Goal: Information Seeking & Learning: Find specific fact

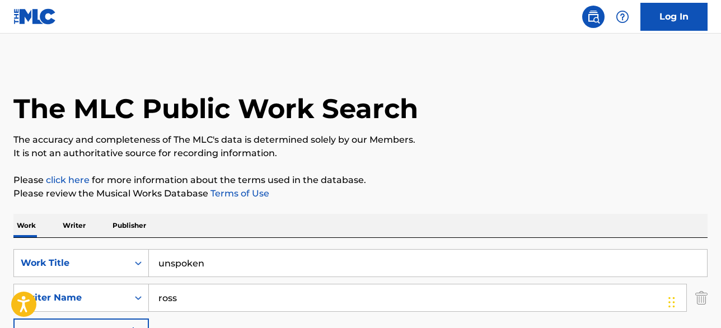
click at [200, 271] on input "unspoken" at bounding box center [428, 263] width 558 height 27
paste input "[PERSON_NAME] [DATE]"
type input "[PERSON_NAME] [DATE]"
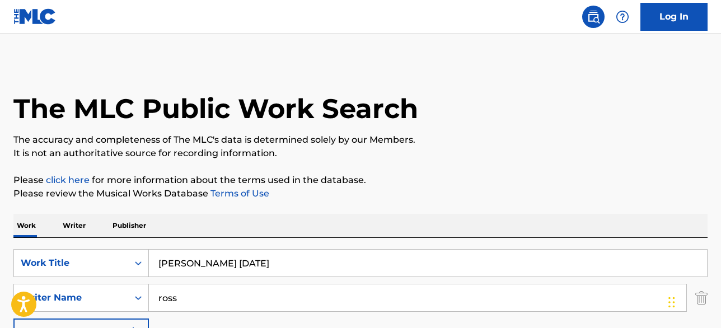
click at [170, 298] on input "ross" at bounding box center [418, 297] width 538 height 27
paste input "[GEOGRAPHIC_DATA]"
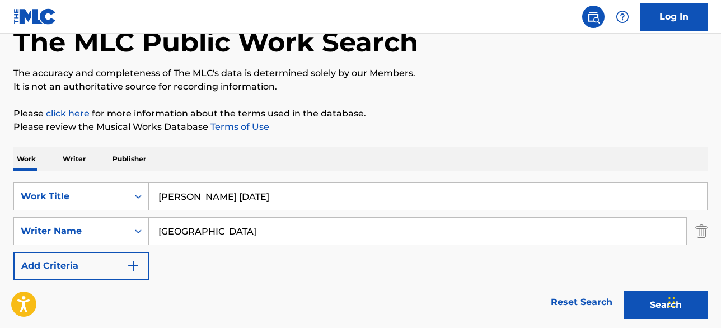
scroll to position [99, 0]
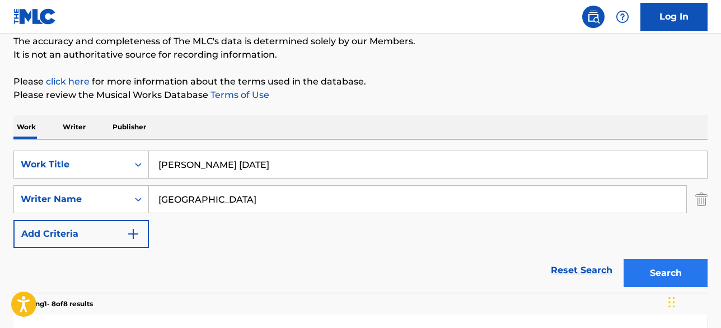
type input "[GEOGRAPHIC_DATA]"
click at [640, 273] on button "Search" at bounding box center [666, 273] width 84 height 28
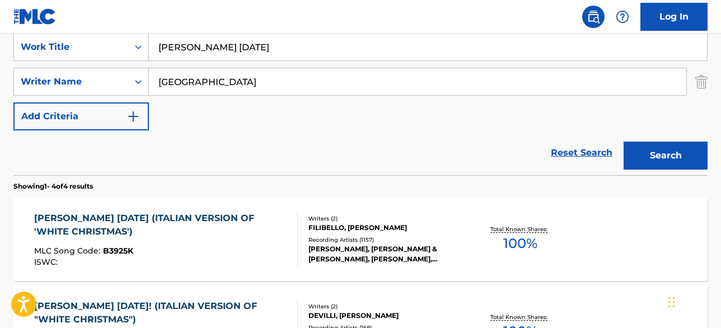
scroll to position [172, 0]
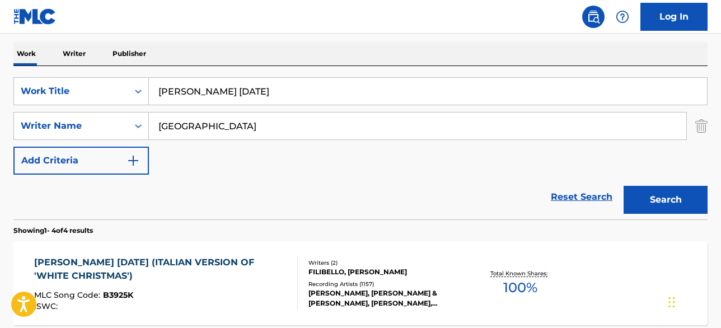
click at [221, 98] on input "[PERSON_NAME] [DATE]" at bounding box center [428, 91] width 558 height 27
type input "nessuno"
paste input "Mascheroni"
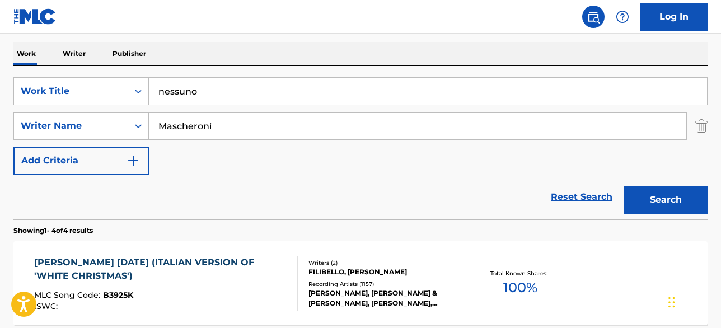
type input "Mascheroni"
click at [624, 186] on button "Search" at bounding box center [666, 200] width 84 height 28
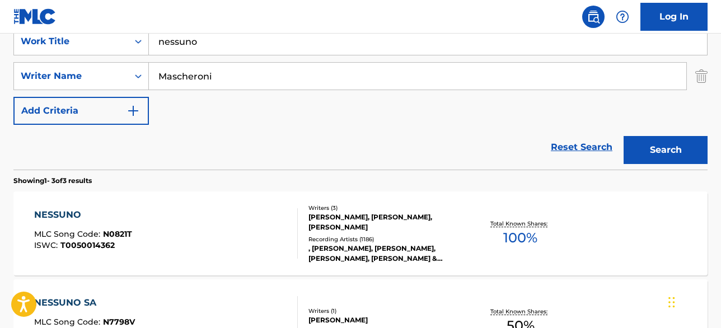
scroll to position [226, 0]
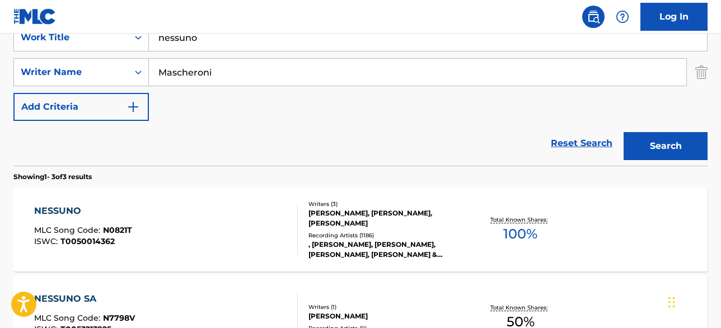
click at [374, 222] on div "[PERSON_NAME], [PERSON_NAME], [PERSON_NAME]" at bounding box center [386, 218] width 155 height 20
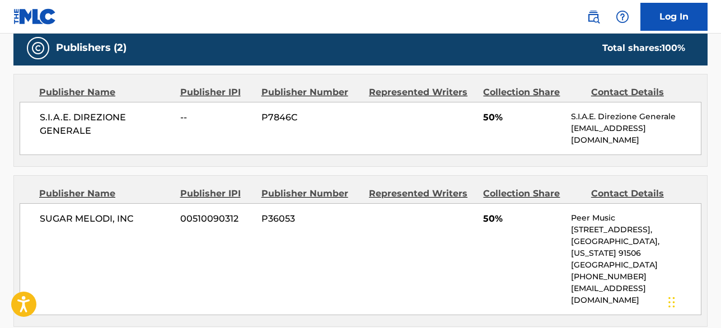
scroll to position [518, 0]
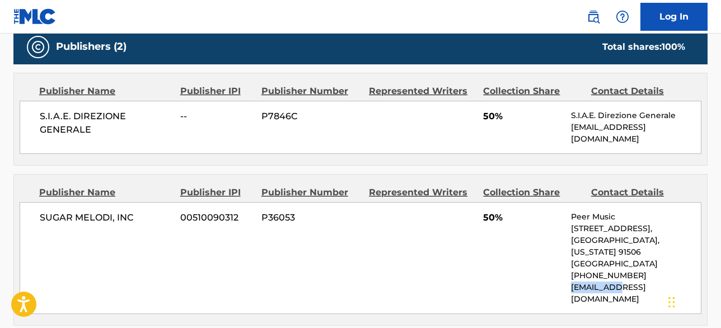
drag, startPoint x: 569, startPoint y: 265, endPoint x: 615, endPoint y: 270, distance: 46.1
click at [615, 270] on div "SUGAR MELODI, INC 00510090312 P36053 50% Peer Music [STREET_ADDRESS][US_STATE] …" at bounding box center [361, 258] width 682 height 112
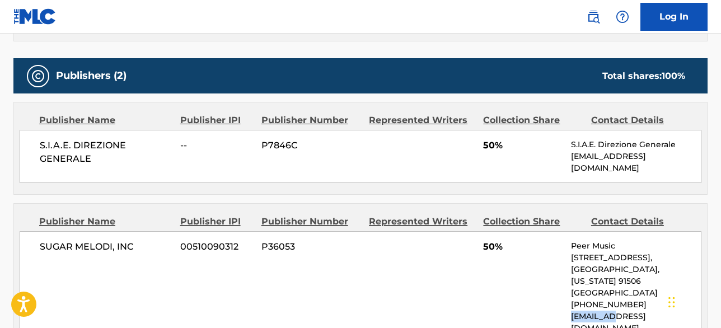
scroll to position [477, 0]
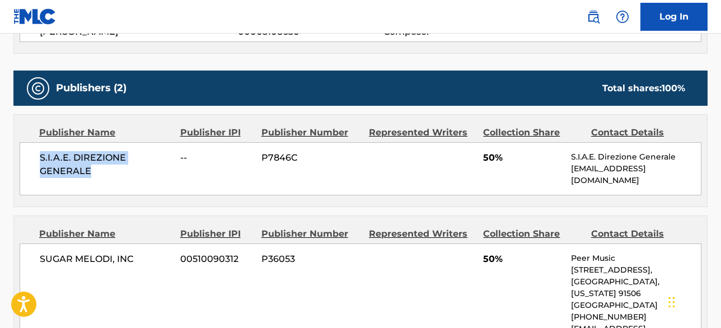
drag, startPoint x: 110, startPoint y: 171, endPoint x: 38, endPoint y: 153, distance: 74.6
click at [38, 153] on div "S.I.A.E. DIREZIONE GENERALE -- P7846C 50% S.I.A.E. Direzione Generale [EMAIL_AD…" at bounding box center [361, 168] width 682 height 53
drag, startPoint x: 150, startPoint y: 241, endPoint x: 6, endPoint y: 242, distance: 143.4
click at [6, 242] on div "< Back to public search results Copy work link NESSUNO Work Detail Member Work …" at bounding box center [360, 184] width 721 height 1199
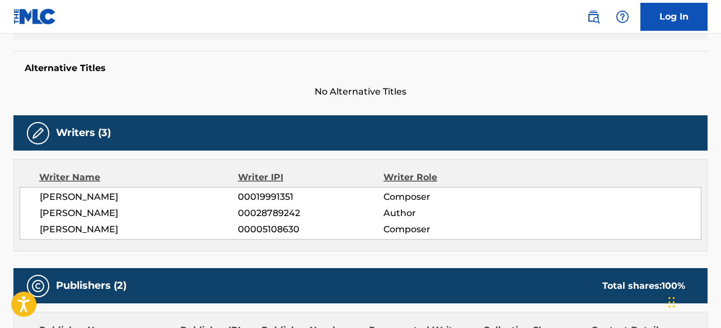
scroll to position [297, 0]
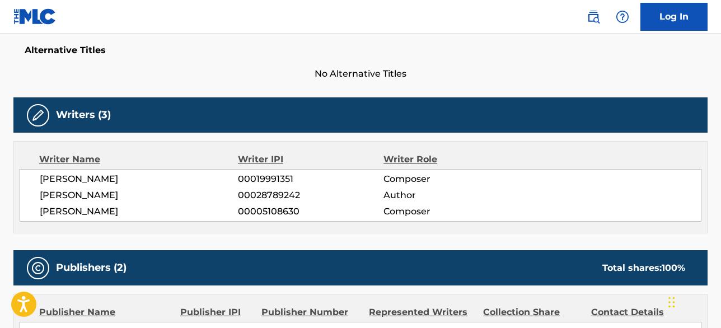
click at [123, 183] on span "[PERSON_NAME]" at bounding box center [139, 178] width 198 height 13
copy span "MASCHERONI"
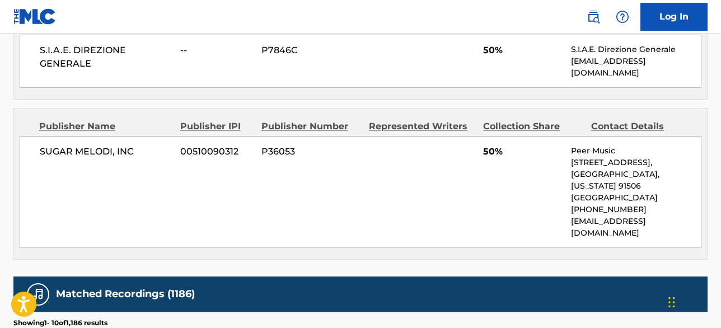
scroll to position [585, 0]
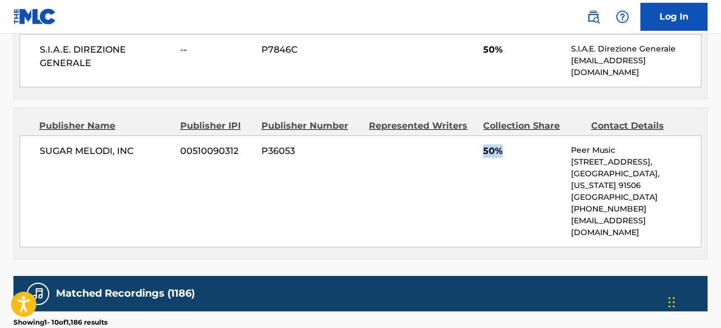
drag, startPoint x: 472, startPoint y: 144, endPoint x: 521, endPoint y: 144, distance: 48.7
click at [521, 144] on div "SUGAR MELODI, INC 00510090312 P36053 50% Peer Music [STREET_ADDRESS][US_STATE] …" at bounding box center [361, 192] width 682 height 112
click at [500, 162] on div "SUGAR MELODI, INC 00510090312 P36053 50% Peer Music [STREET_ADDRESS][US_STATE] …" at bounding box center [361, 192] width 682 height 112
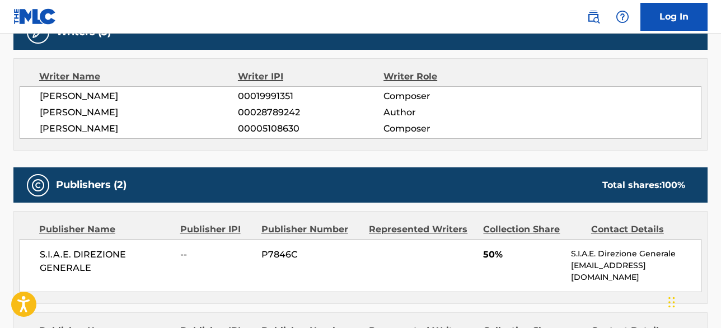
scroll to position [0, 0]
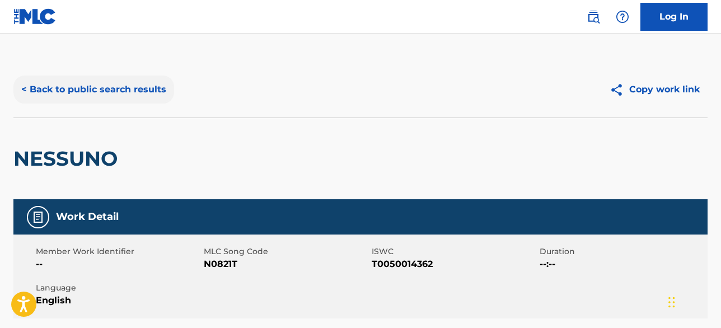
click at [93, 89] on button "< Back to public search results" at bounding box center [93, 90] width 161 height 28
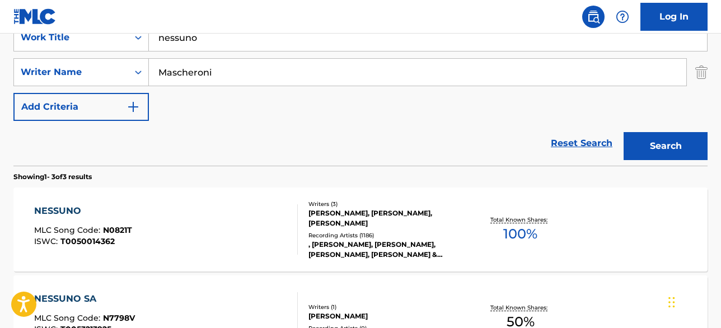
click at [201, 79] on input "Mascheroni" at bounding box center [418, 72] width 538 height 27
click at [201, 78] on input "Mascheroni" at bounding box center [418, 72] width 538 height 27
paste input "eccia"
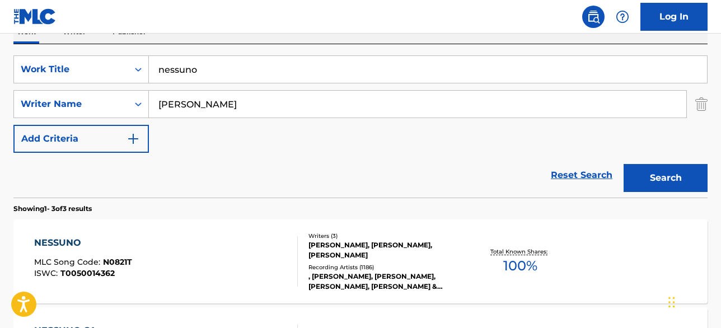
scroll to position [192, 0]
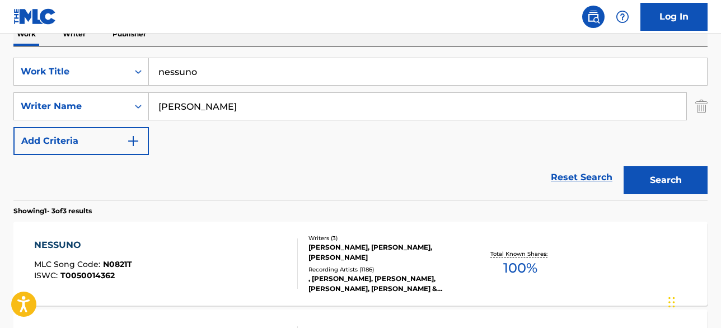
type input "[PERSON_NAME]"
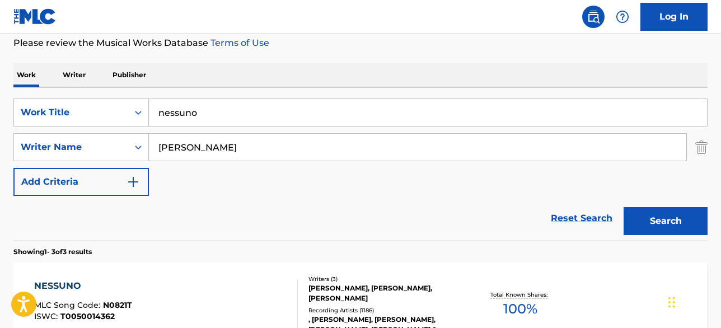
scroll to position [117, 0]
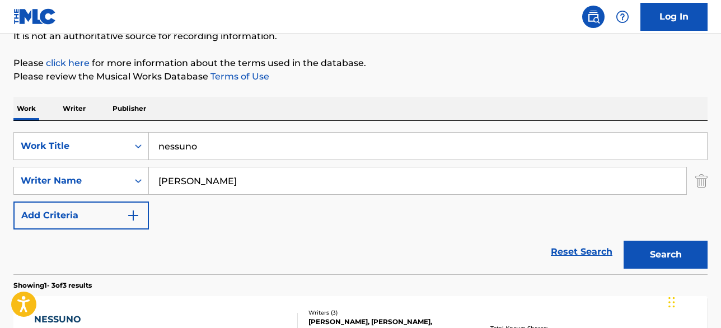
click at [216, 137] on input "nessuno" at bounding box center [428, 146] width 558 height 27
paste input "L’ultima Occasione"
type input "L’ultima Occasione"
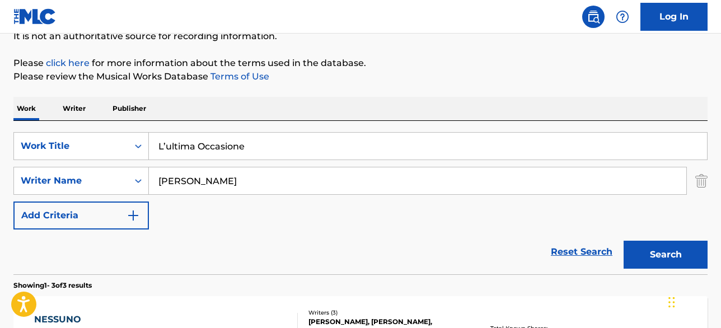
click at [624, 241] on button "Search" at bounding box center [666, 255] width 84 height 28
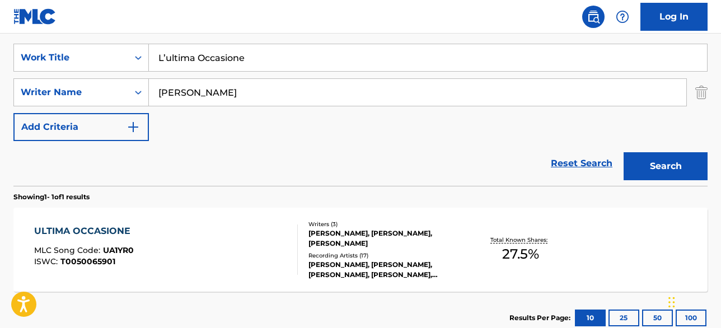
scroll to position [241, 0]
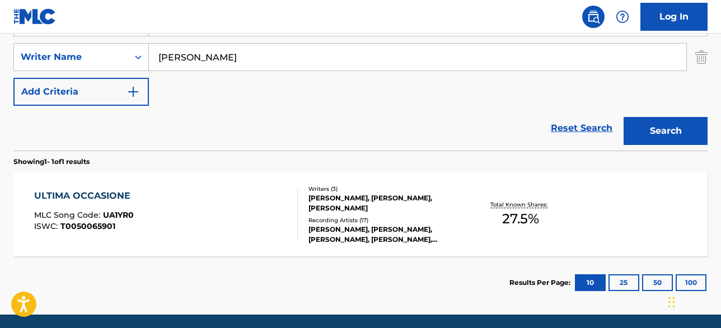
click at [331, 202] on div "[PERSON_NAME], [PERSON_NAME], [PERSON_NAME]" at bounding box center [386, 203] width 155 height 20
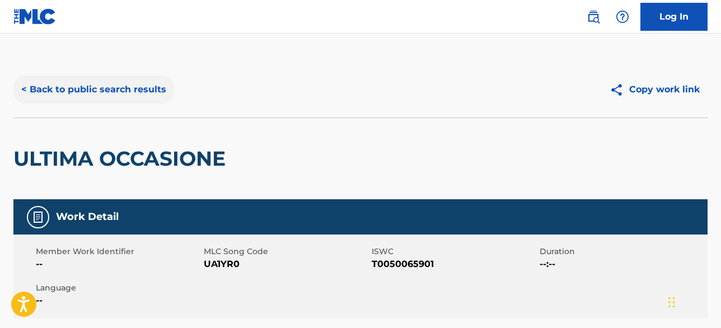
click at [101, 95] on button "< Back to public search results" at bounding box center [93, 90] width 161 height 28
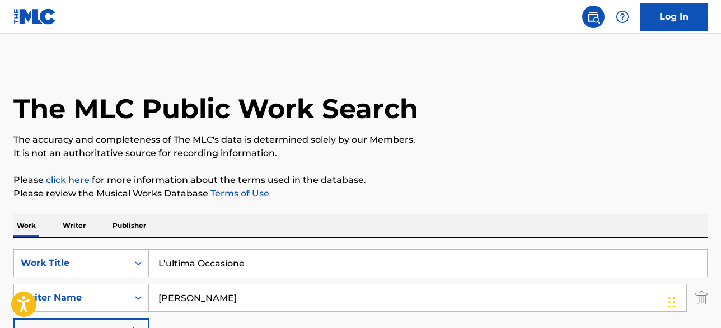
scroll to position [217, 0]
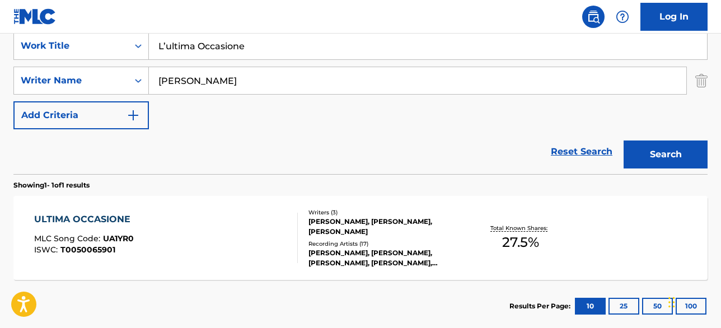
click at [173, 77] on input "[PERSON_NAME]" at bounding box center [418, 80] width 538 height 27
